Goal: Check status: Check status

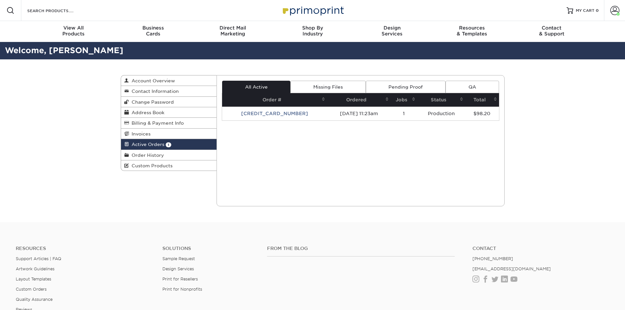
click at [267, 113] on td "[CREDIT_CARD_NUMBER]" at bounding box center [274, 114] width 105 height 14
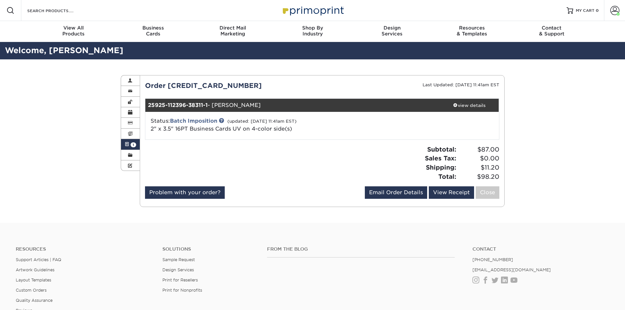
click at [131, 144] on span "1" at bounding box center [134, 144] width 6 height 5
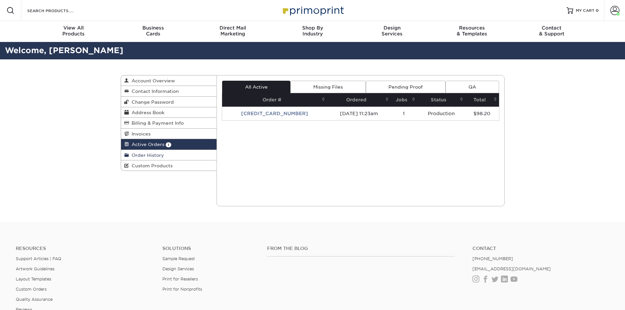
click at [145, 156] on span "Order History" at bounding box center [146, 155] width 35 height 5
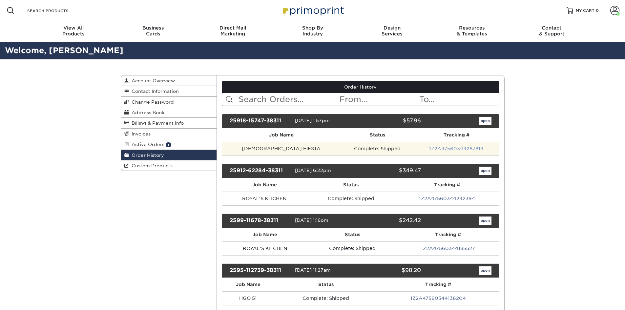
click at [429, 147] on link "1Z2A47560344287819" at bounding box center [456, 148] width 54 height 5
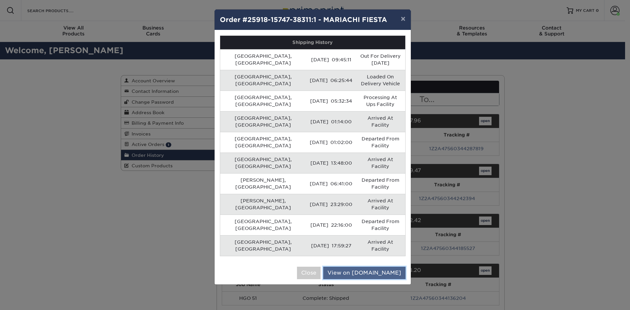
click at [374, 267] on link "View on UPS.com" at bounding box center [364, 273] width 82 height 12
